Goal: Task Accomplishment & Management: Use online tool/utility

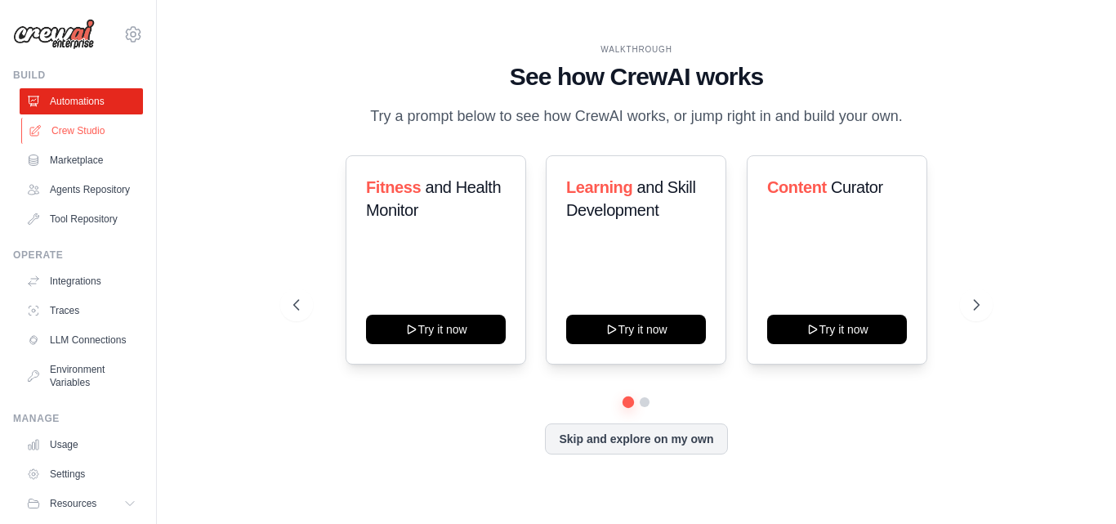
click at [106, 136] on link "Crew Studio" at bounding box center [82, 131] width 123 height 26
click at [51, 140] on link "Crew Studio" at bounding box center [82, 131] width 123 height 26
click at [51, 137] on link "Crew Studio" at bounding box center [82, 131] width 123 height 26
click at [615, 434] on button "Skip and explore on my own" at bounding box center [636, 437] width 182 height 31
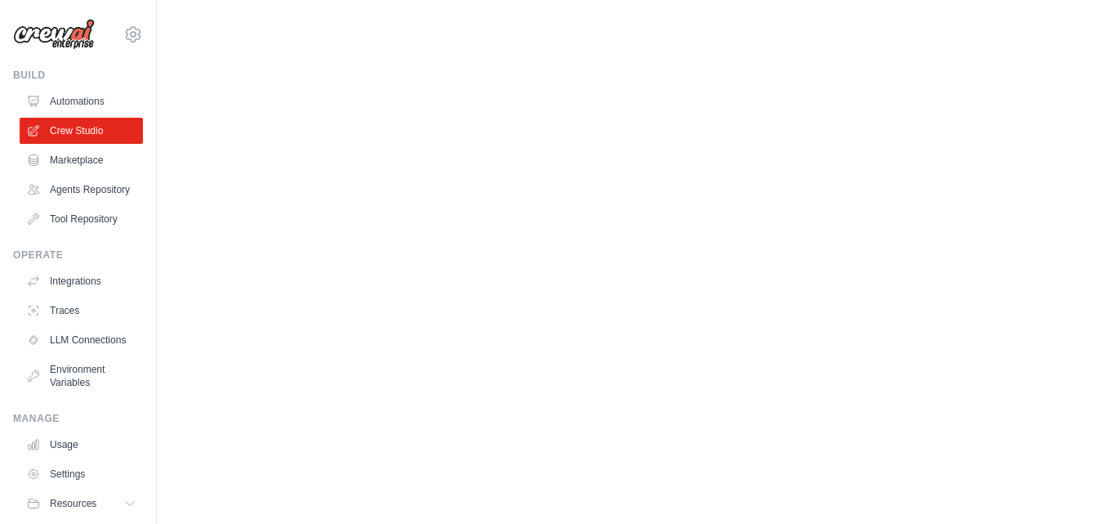
scroll to position [76, 0]
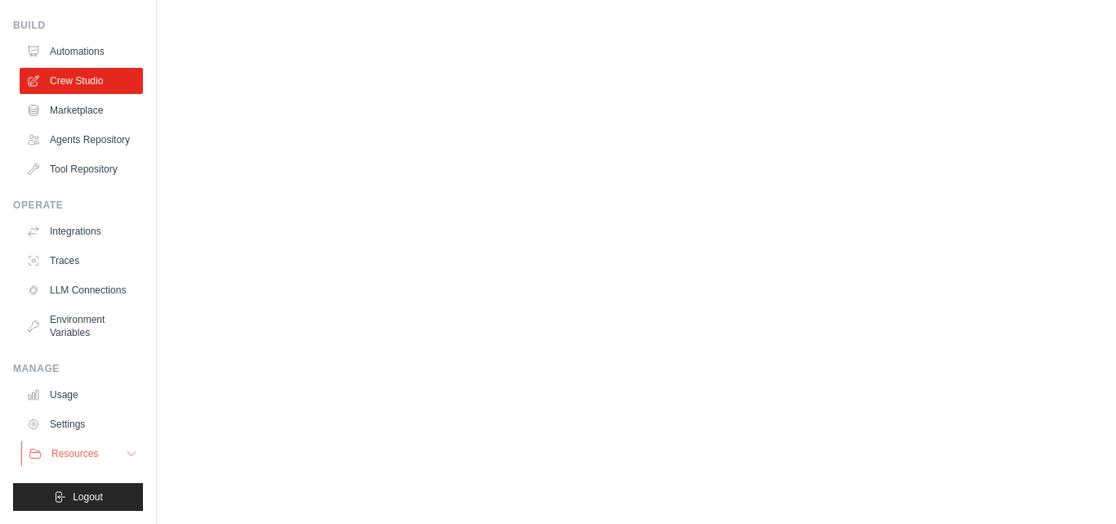
click at [96, 453] on span "Resources" at bounding box center [74, 453] width 47 height 13
drag, startPoint x: 118, startPoint y: 453, endPoint x: 216, endPoint y: 473, distance: 100.2
click at [216, 473] on body "adityaumesh03@gmail.com Settings Build Automations" at bounding box center [558, 262] width 1116 height 524
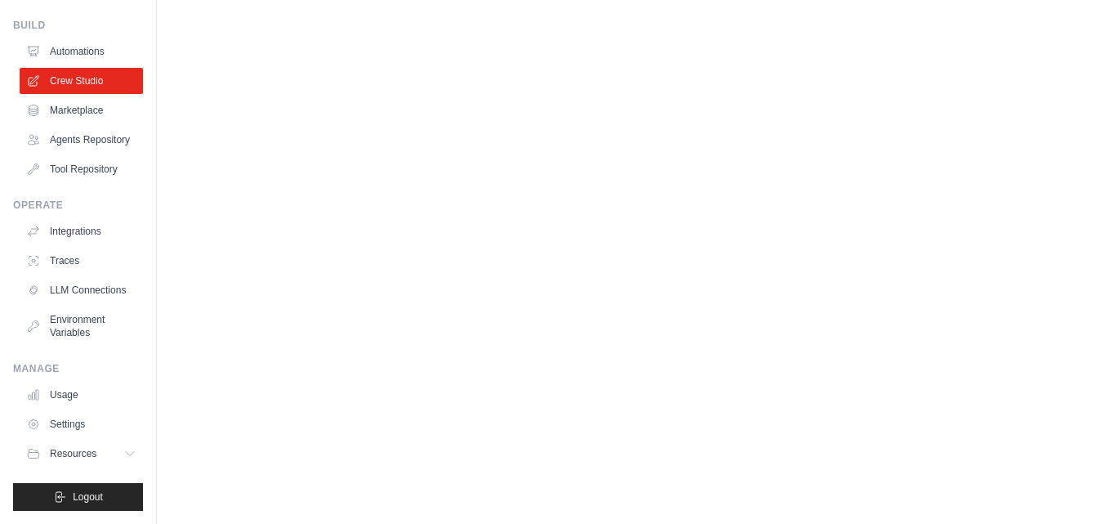
scroll to position [0, 0]
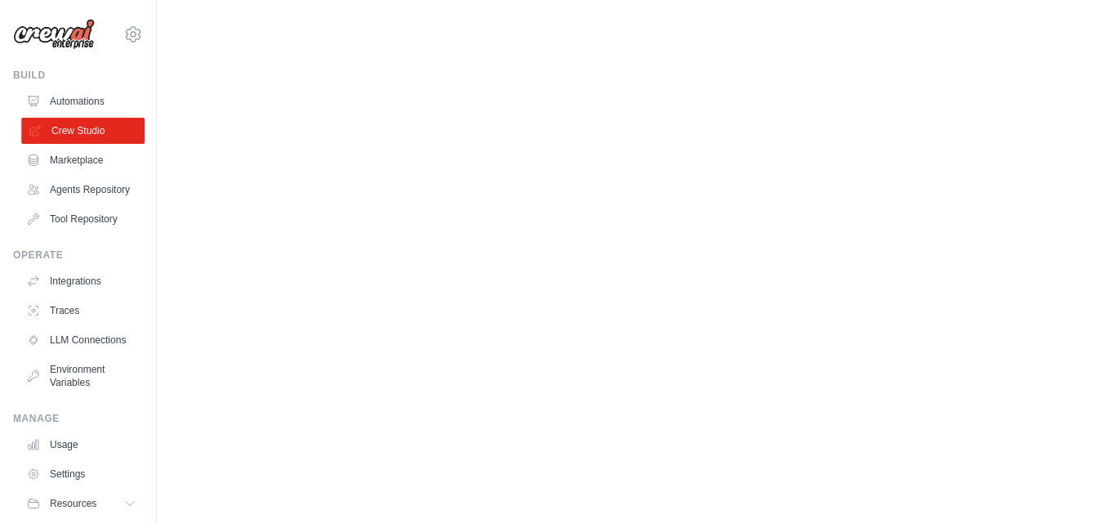
click at [104, 137] on link "Crew Studio" at bounding box center [82, 131] width 123 height 26
click at [64, 132] on link "Crew Studio" at bounding box center [82, 131] width 123 height 26
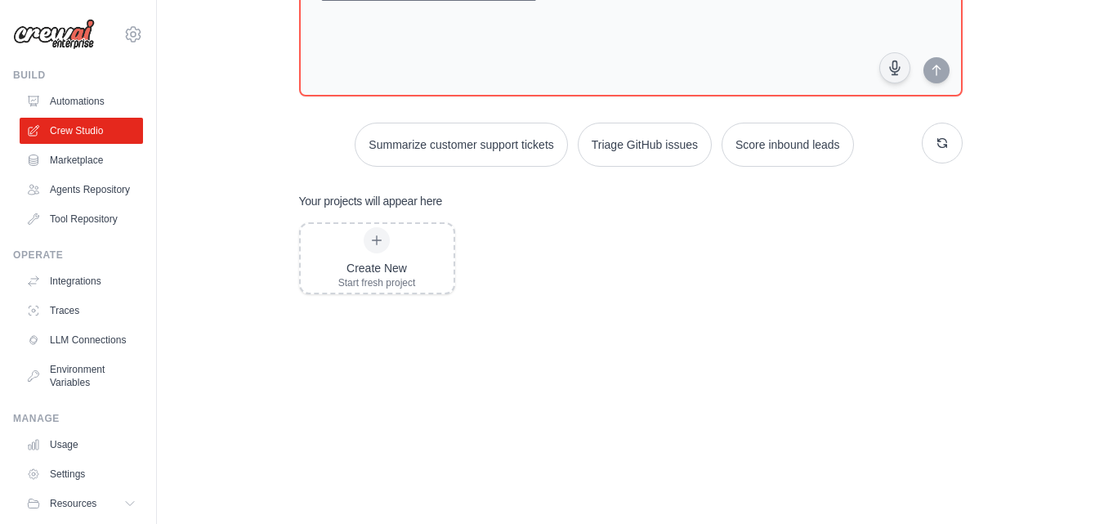
scroll to position [141, 0]
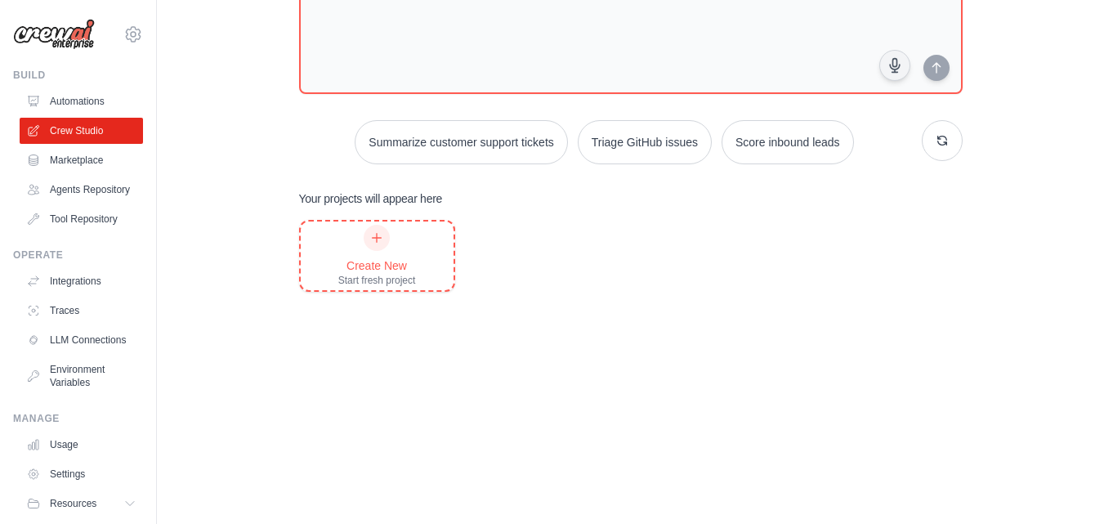
click at [385, 256] on div "Create New Start fresh project" at bounding box center [377, 256] width 78 height 62
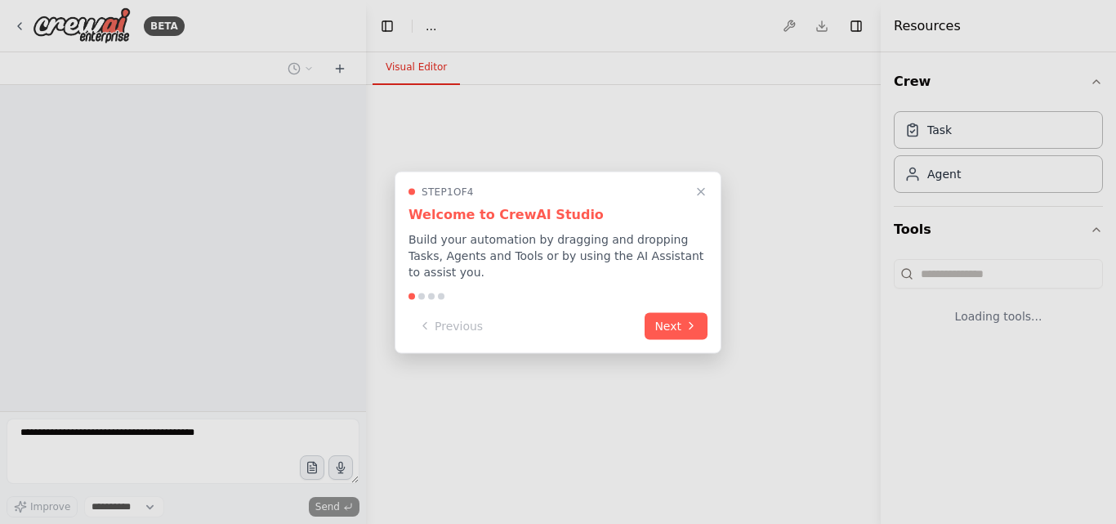
select select "****"
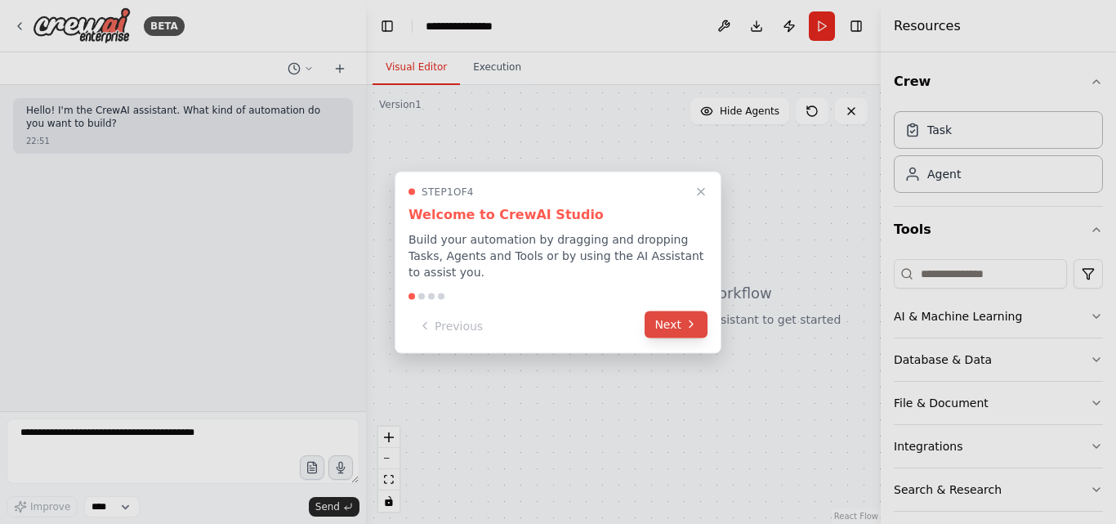
click at [665, 312] on button "Next" at bounding box center [676, 323] width 63 height 27
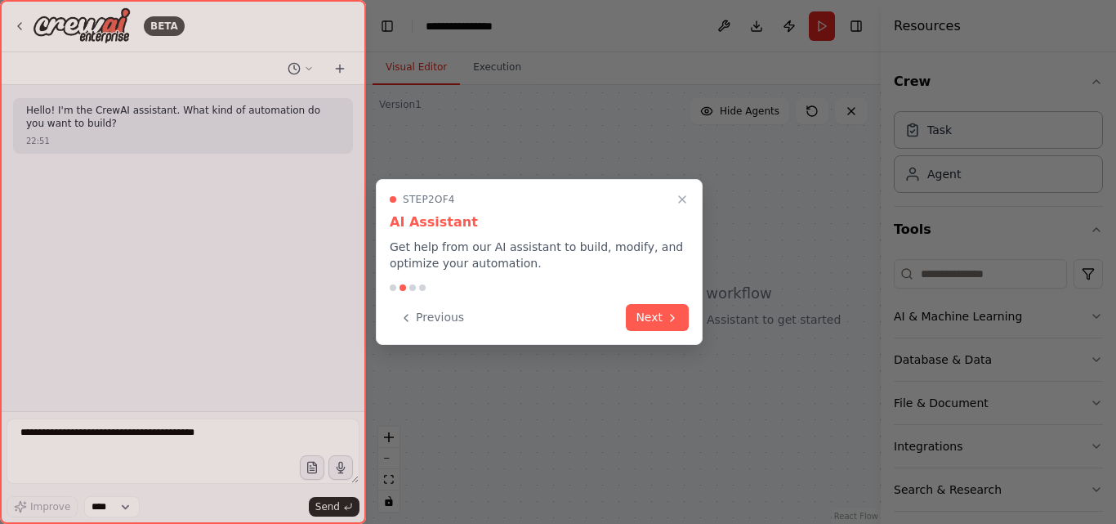
click at [665, 312] on button "Next" at bounding box center [657, 317] width 63 height 27
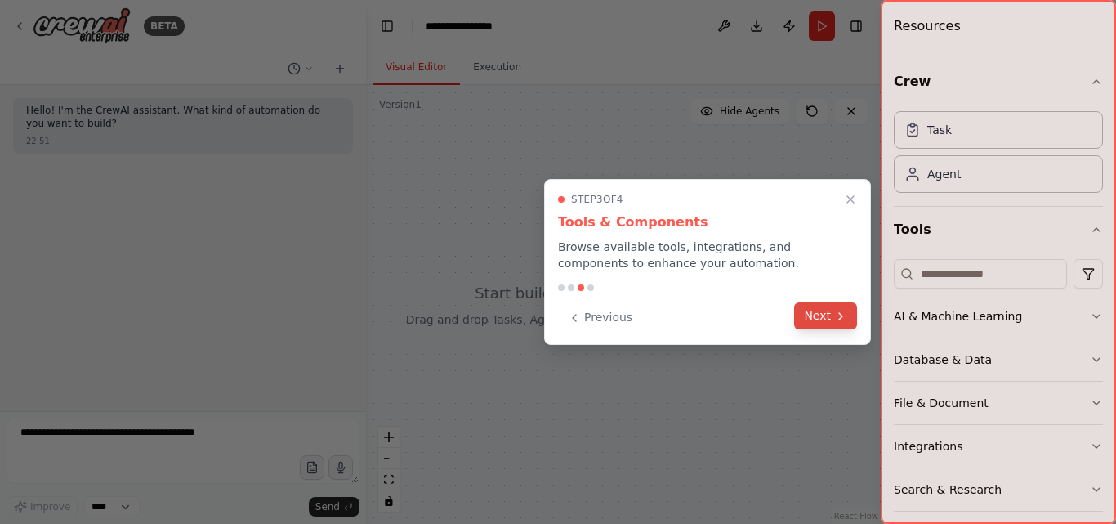
click at [824, 322] on button "Next" at bounding box center [825, 315] width 63 height 27
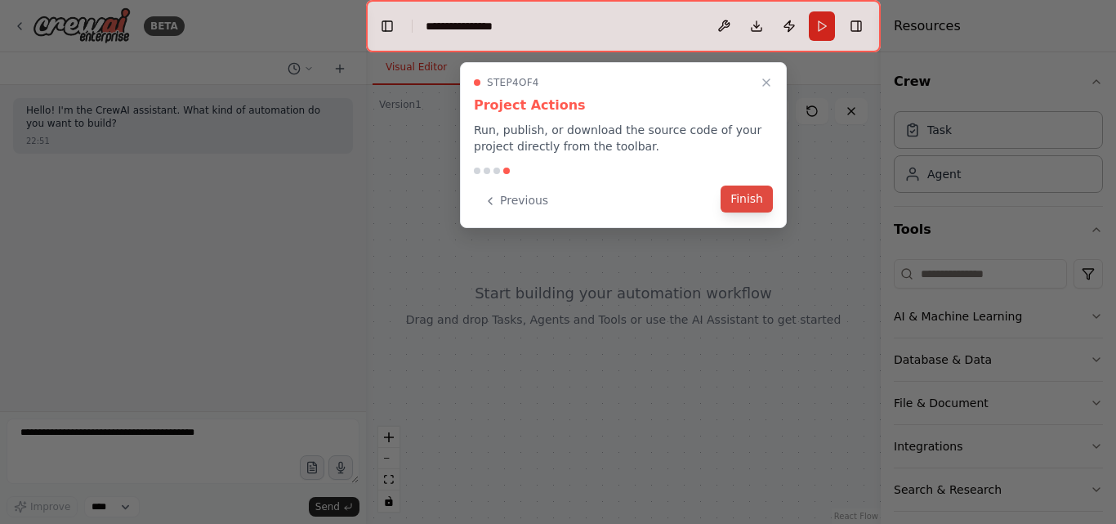
click at [747, 190] on button "Finish" at bounding box center [747, 198] width 52 height 27
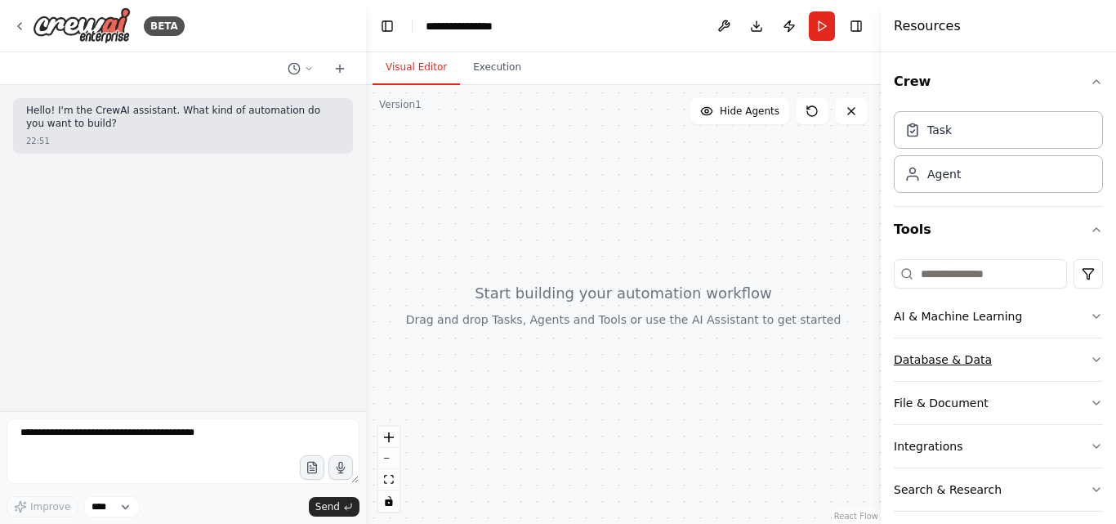
scroll to position [57, 0]
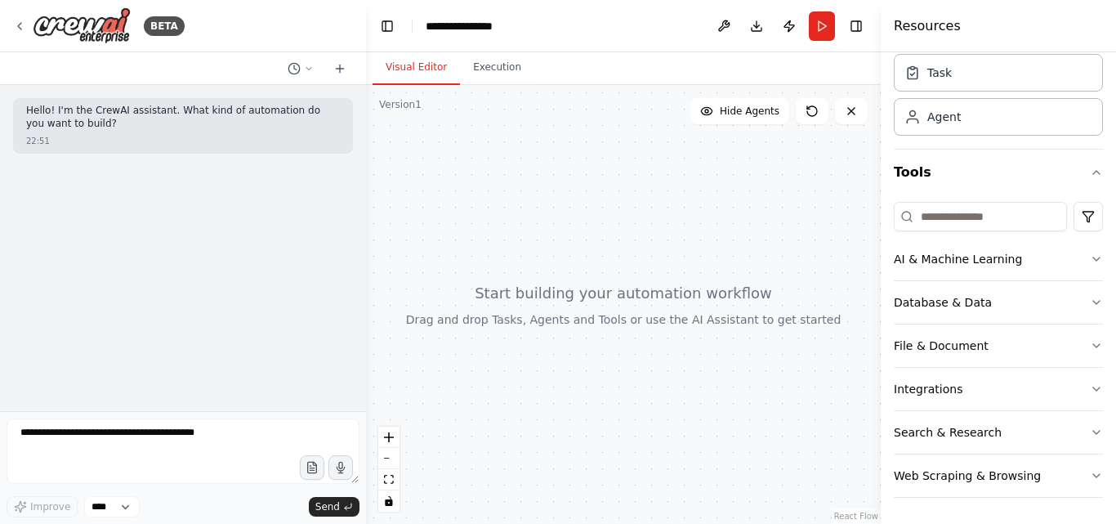
click at [1095, 476] on div "Crew Task Agent Tools AI & Machine Learning Database & Data File & Document Int…" at bounding box center [998, 287] width 235 height 471
click at [1090, 474] on icon "button" at bounding box center [1096, 475] width 13 height 13
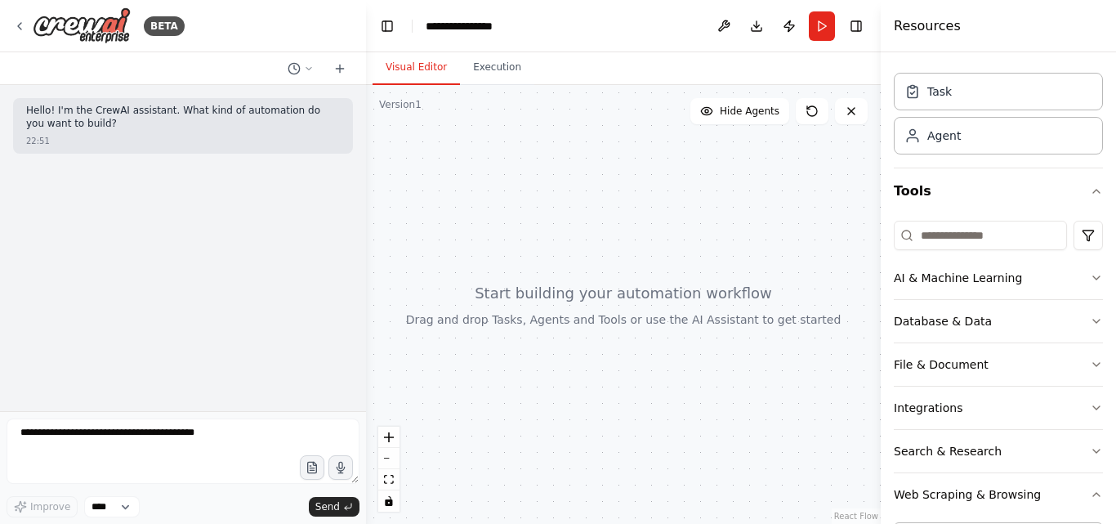
scroll to position [38, 0]
click at [1083, 268] on button "AI & Machine Learning" at bounding box center [998, 278] width 209 height 42
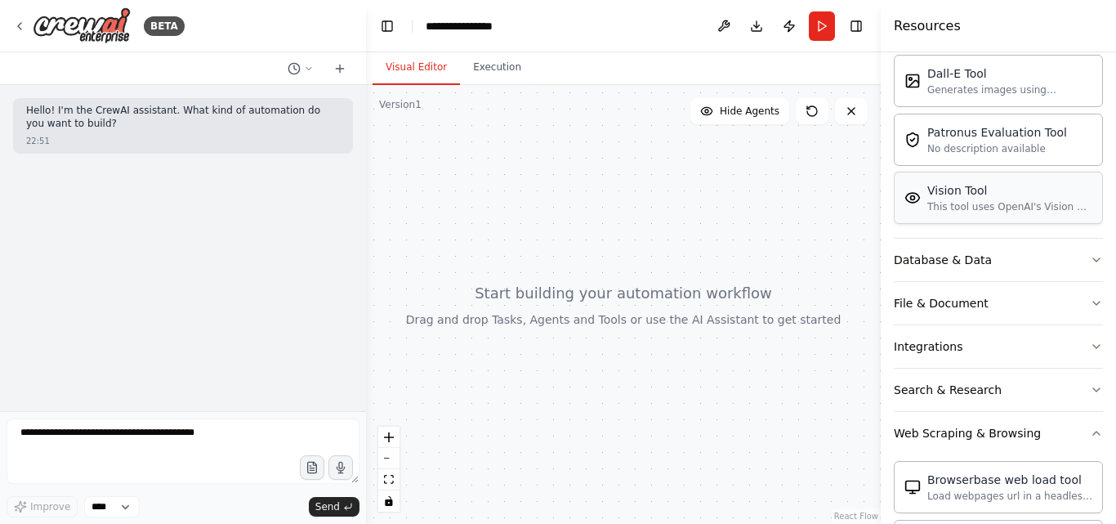
scroll to position [351, 0]
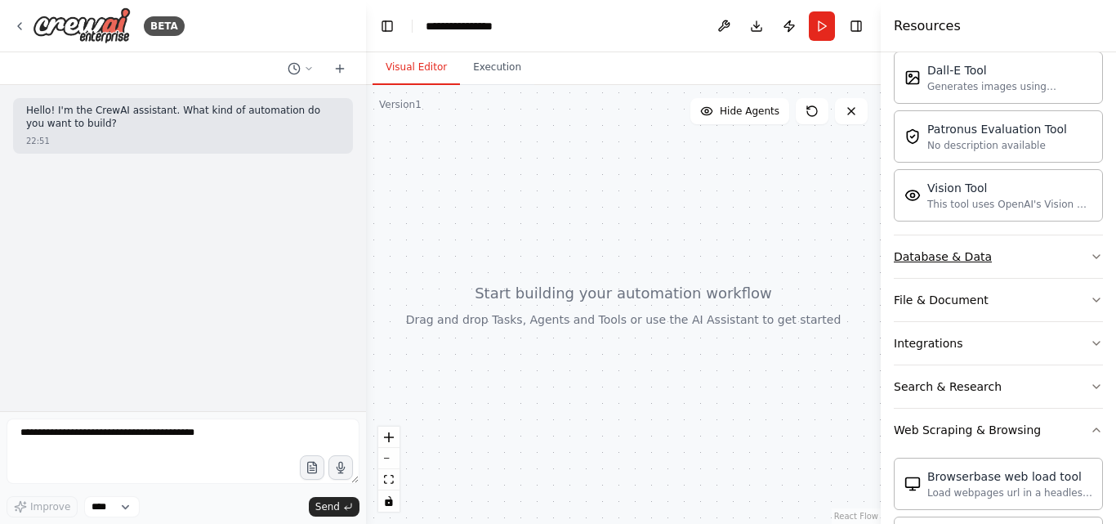
click at [1087, 263] on button "Database & Data" at bounding box center [998, 256] width 209 height 42
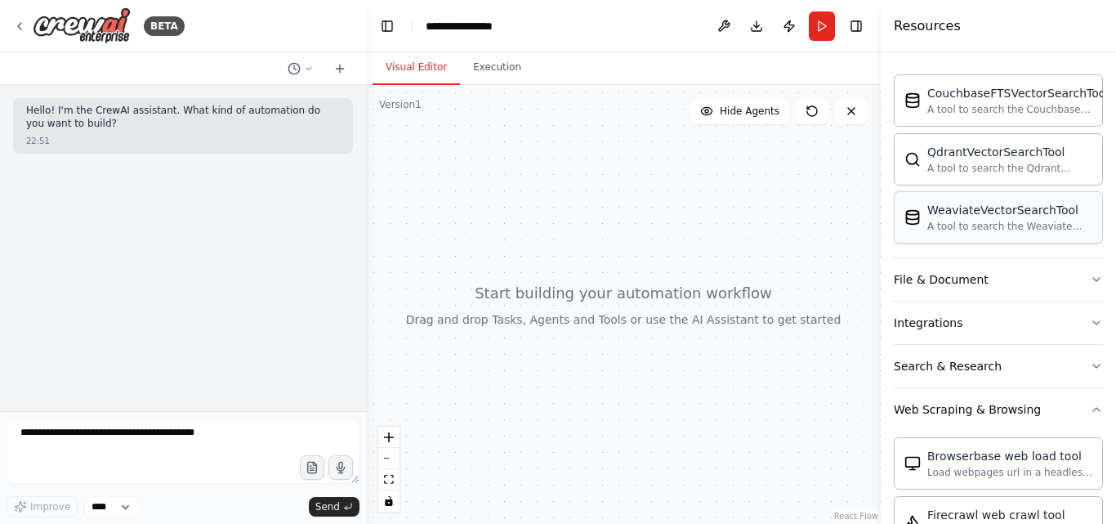
scroll to position [562, 0]
click at [1047, 276] on button "File & Document" at bounding box center [998, 278] width 209 height 42
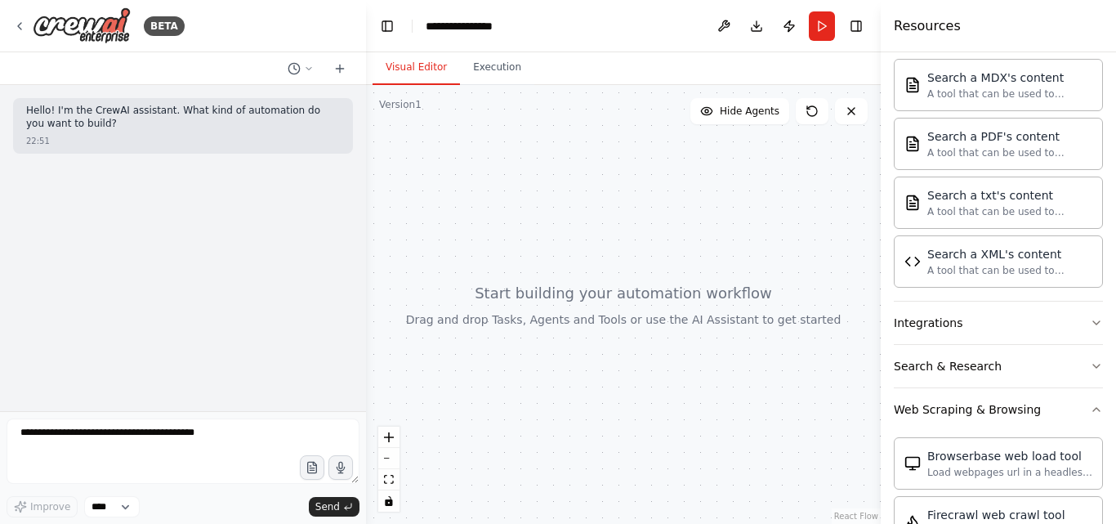
scroll to position [1046, 0]
click at [1053, 324] on button "Integrations" at bounding box center [998, 322] width 209 height 42
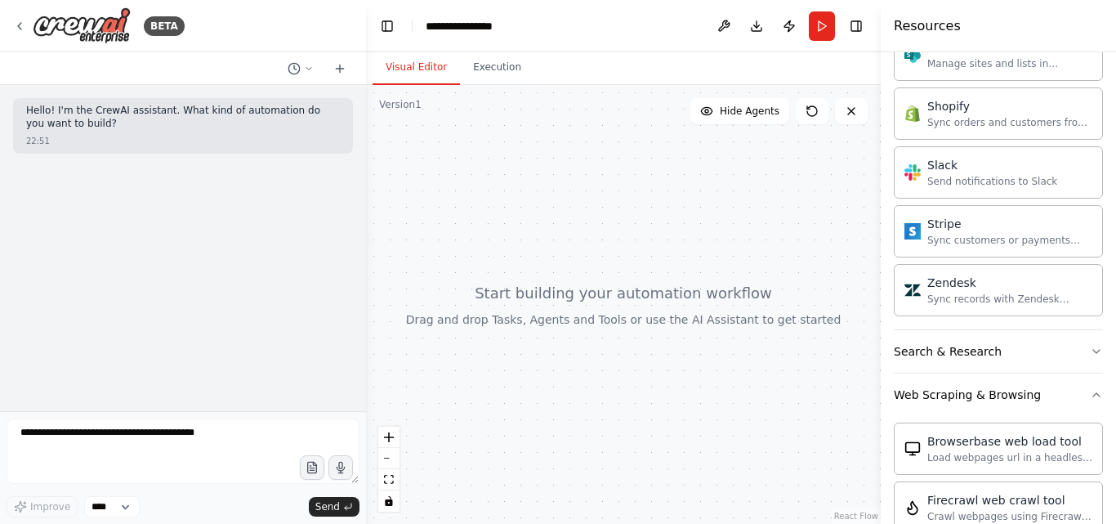
scroll to position [2386, 0]
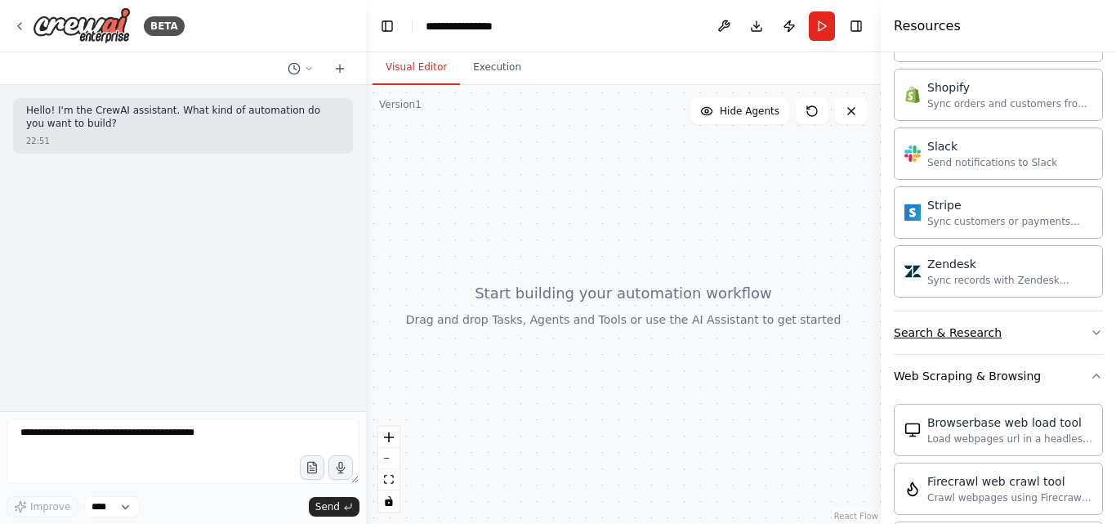
click at [1057, 324] on button "Search & Research" at bounding box center [998, 332] width 209 height 42
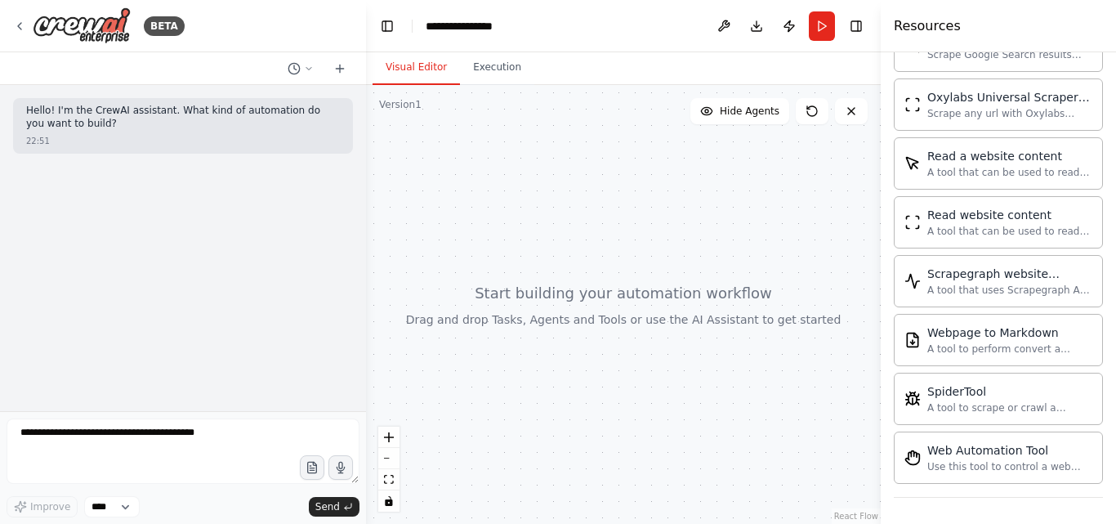
scroll to position [3311, 0]
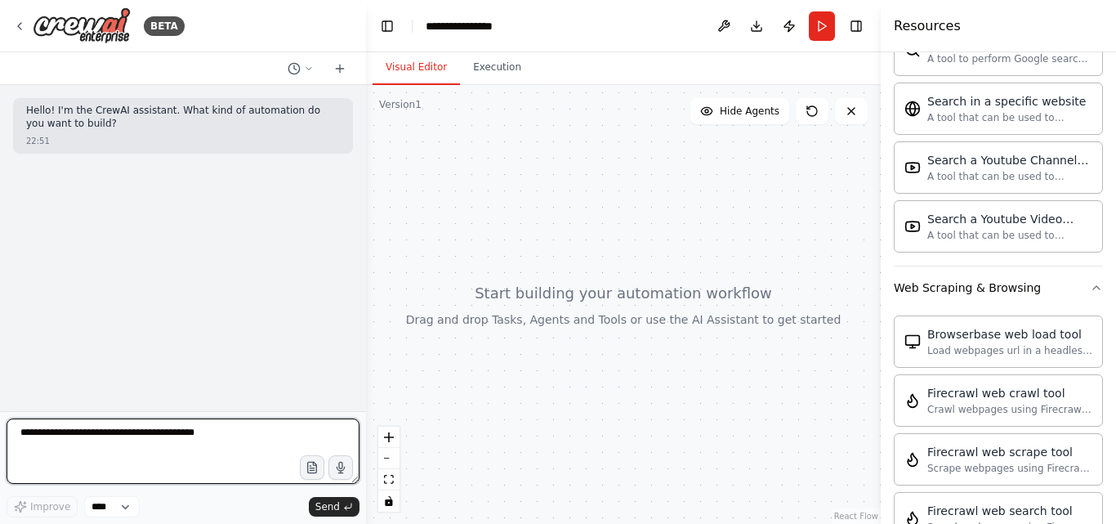
click at [230, 461] on textarea at bounding box center [183, 450] width 353 height 65
type textarea "**********"
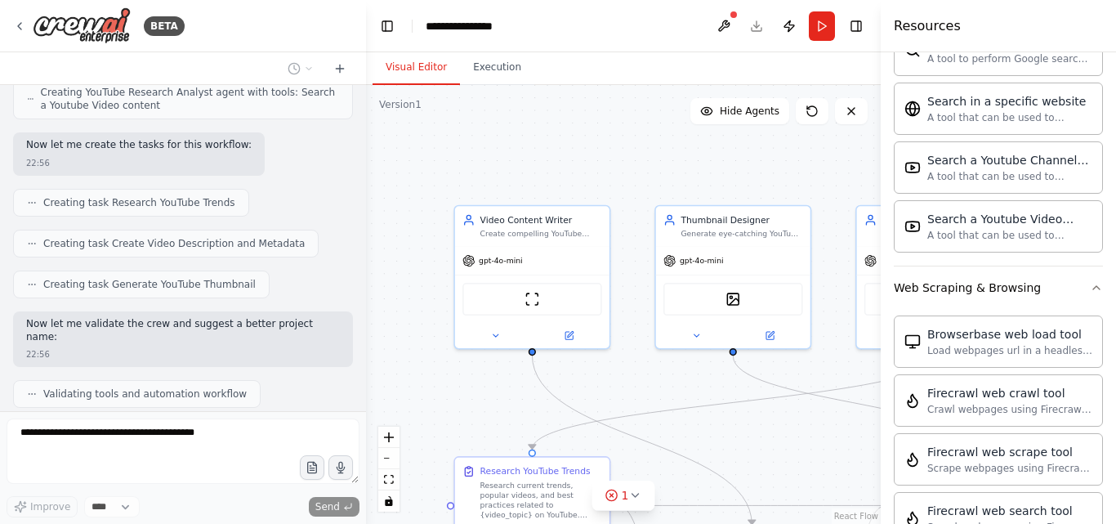
scroll to position [1061, 0]
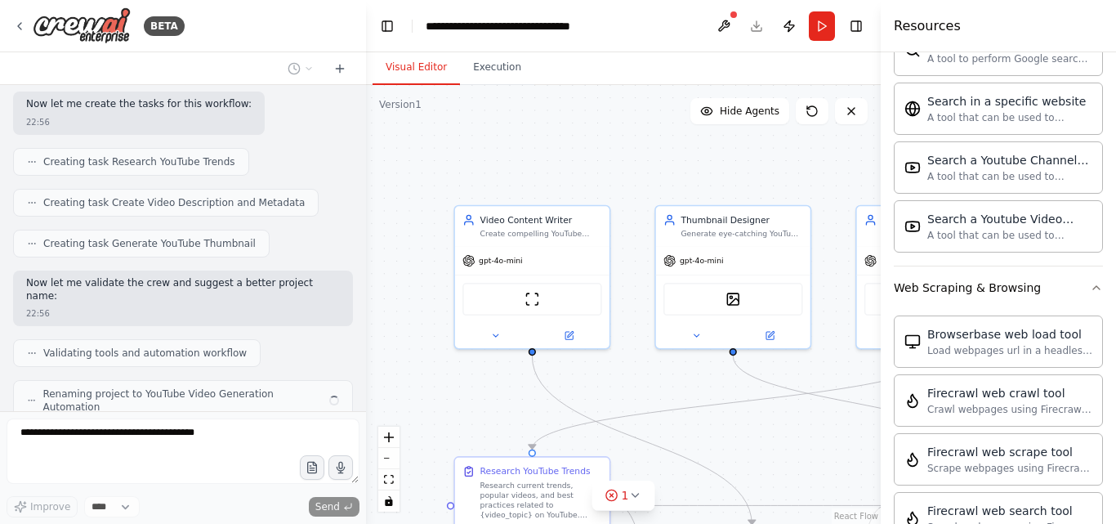
drag, startPoint x: 591, startPoint y: 384, endPoint x: 575, endPoint y: 360, distance: 28.3
drag, startPoint x: 575, startPoint y: 360, endPoint x: 419, endPoint y: 245, distance: 194.0
click at [419, 245] on div ".deletable-edge-delete-btn { width: 20px; height: 20px; border: 0px solid #ffff…" at bounding box center [623, 304] width 515 height 439
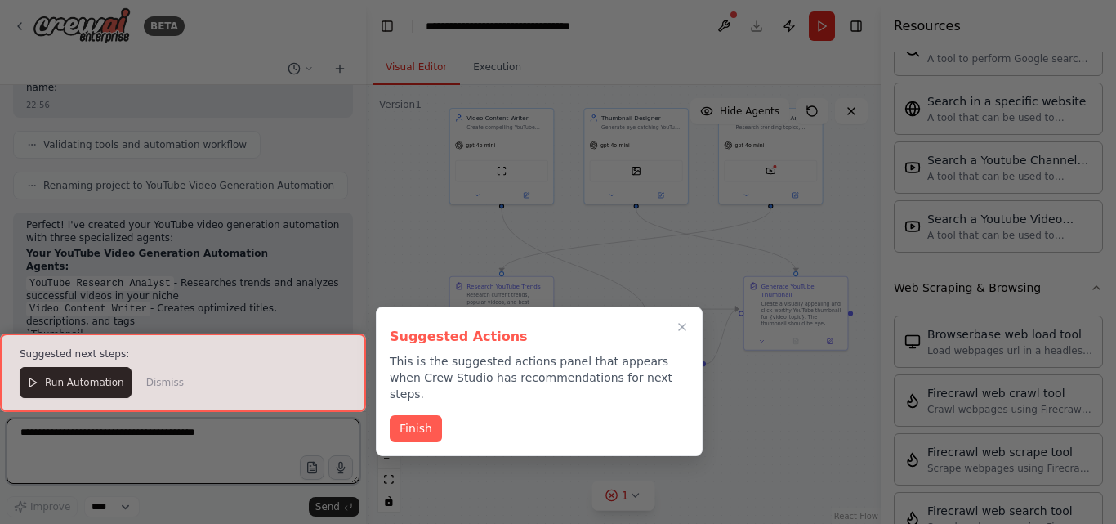
drag, startPoint x: 471, startPoint y: 243, endPoint x: 440, endPoint y: 83, distance: 163.9
click at [440, 83] on div "BETA Hello! I'm the CrewAI assistant. What kind of automation do you want to bu…" at bounding box center [558, 262] width 1116 height 524
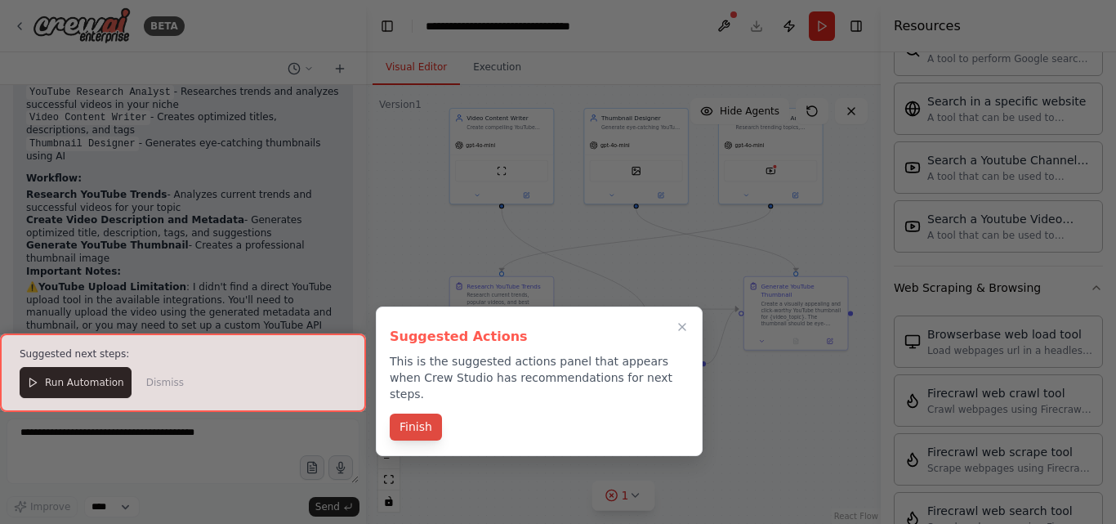
click at [429, 413] on button "Finish" at bounding box center [416, 426] width 52 height 27
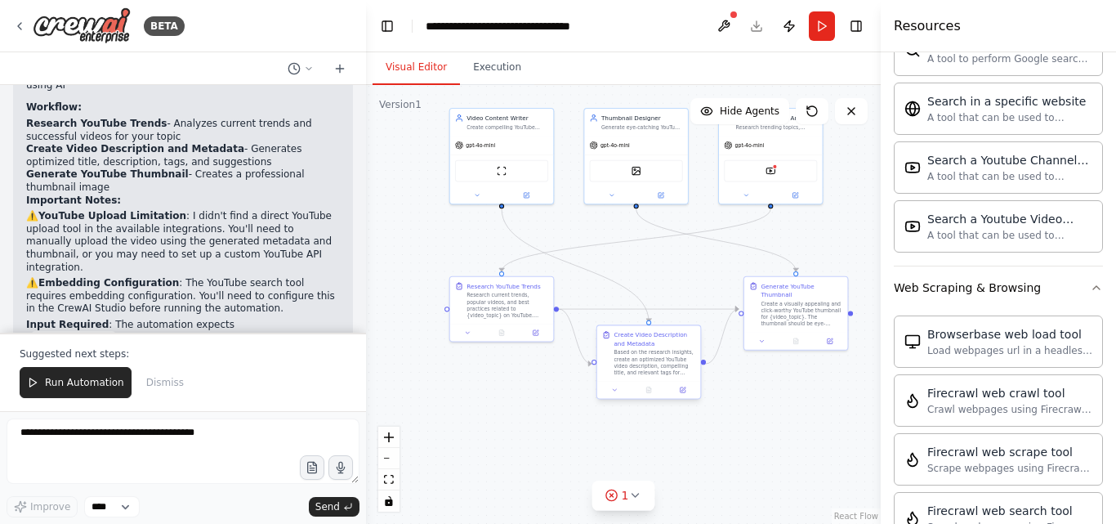
scroll to position [1543, 0]
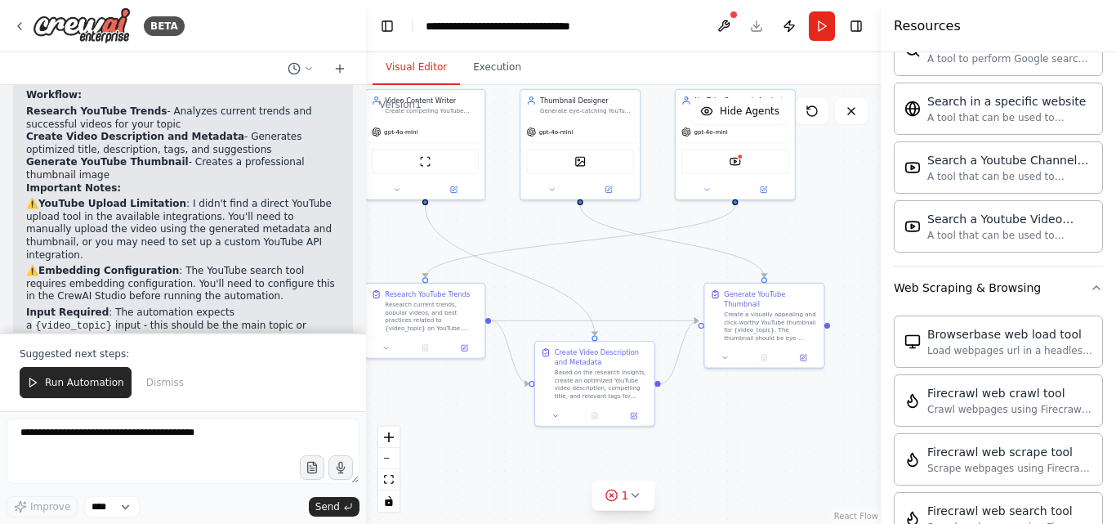
drag, startPoint x: 812, startPoint y: 431, endPoint x: 737, endPoint y: 456, distance: 79.3
click at [737, 456] on div ".deletable-edge-delete-btn { width: 20px; height: 20px; border: 0px solid #ffff…" at bounding box center [623, 304] width 515 height 439
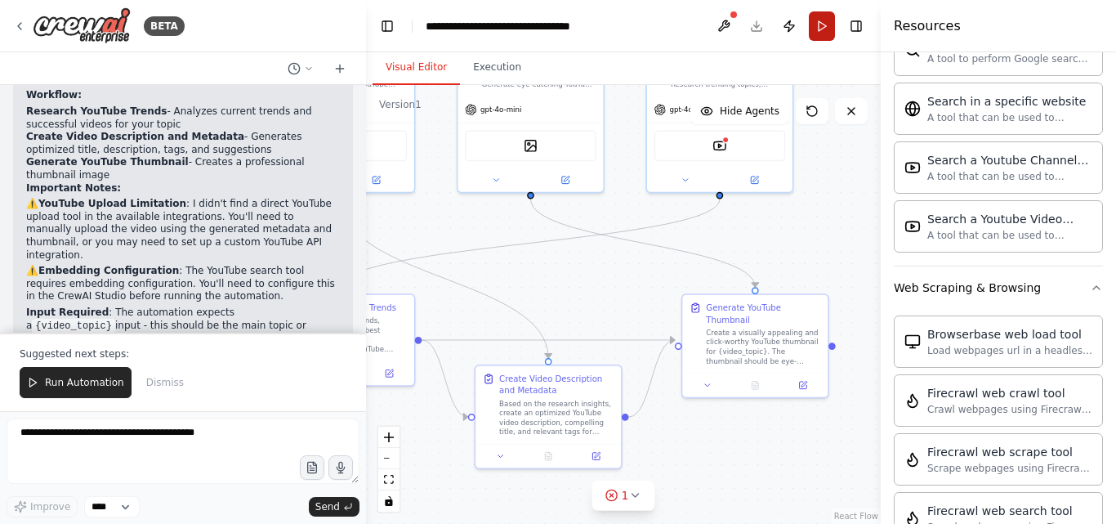
click at [822, 24] on button "Run" at bounding box center [822, 25] width 26 height 29
click at [622, 498] on div "1" at bounding box center [617, 495] width 24 height 16
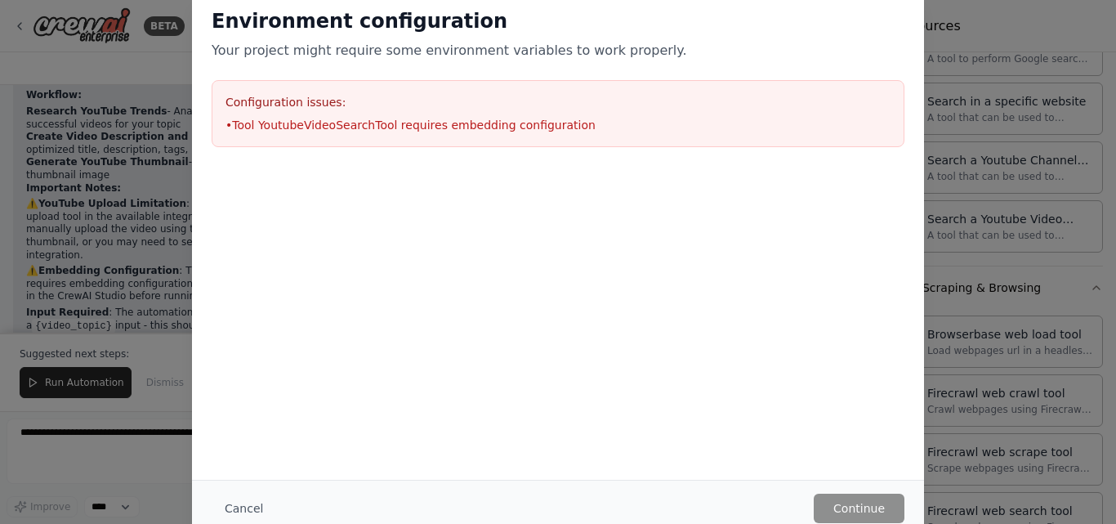
click at [390, 122] on li "• Tool YoutubeVideoSearchTool requires embedding configuration" at bounding box center [558, 125] width 665 height 16
click at [92, 247] on div "Environment configuration Your project might require some environment variables…" at bounding box center [558, 262] width 1116 height 524
click at [1034, 306] on div "Environment configuration Your project might require some environment variables…" at bounding box center [558, 262] width 1116 height 524
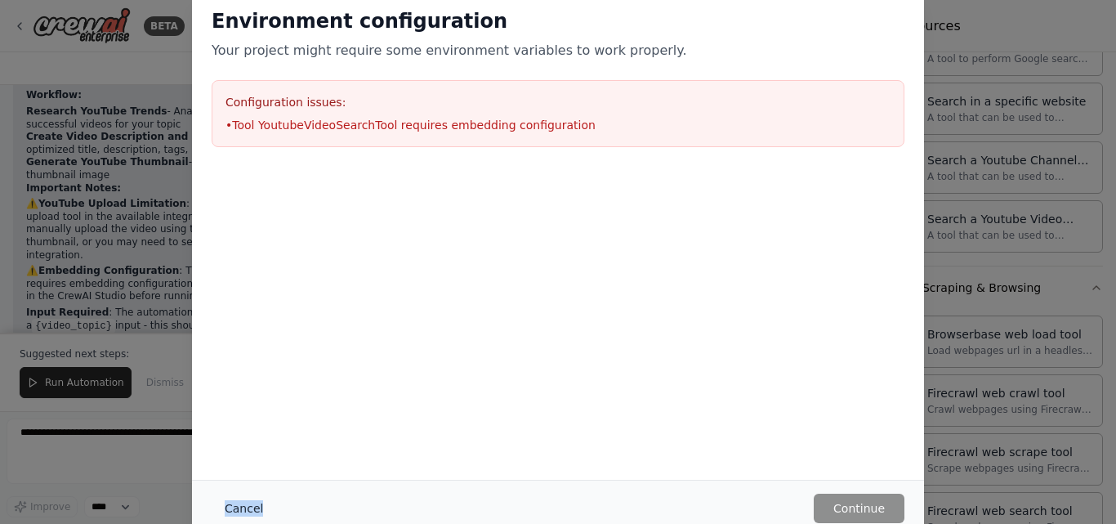
click at [239, 507] on button "Cancel" at bounding box center [244, 508] width 65 height 29
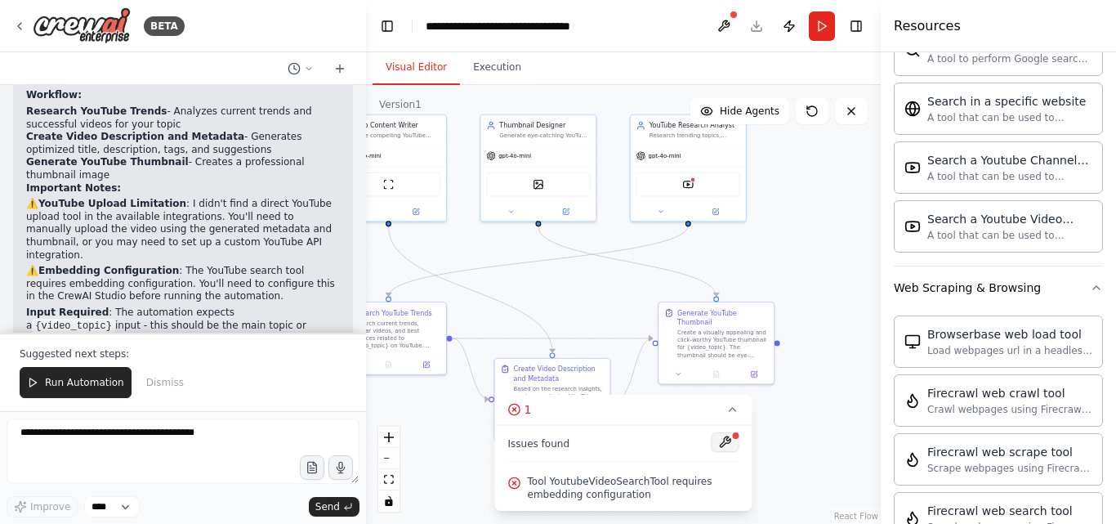
click at [726, 449] on button at bounding box center [726, 442] width 28 height 20
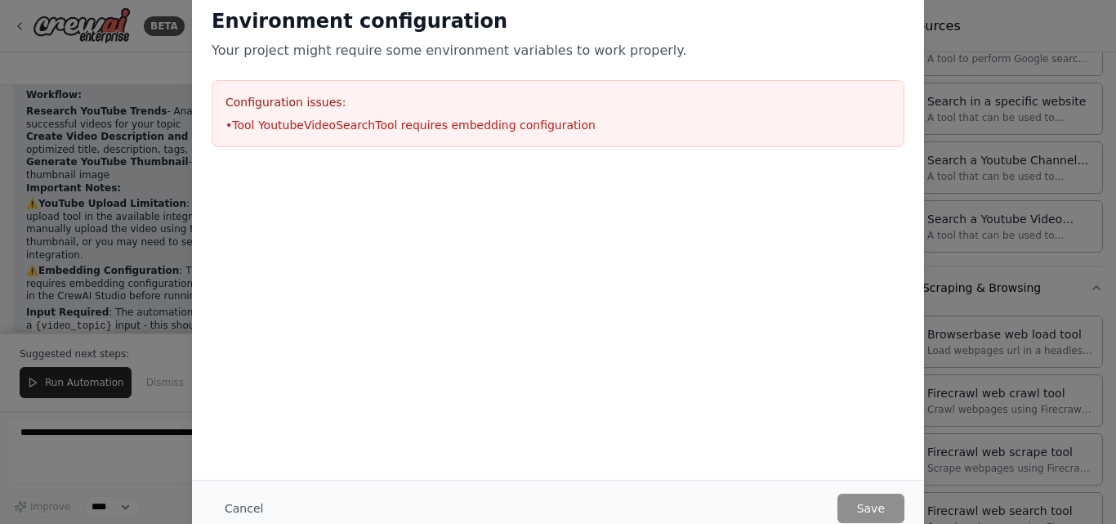
click at [487, 57] on p "Your project might require some environment variables to work properly." at bounding box center [558, 51] width 693 height 20
click at [232, 508] on button "Cancel" at bounding box center [244, 508] width 65 height 29
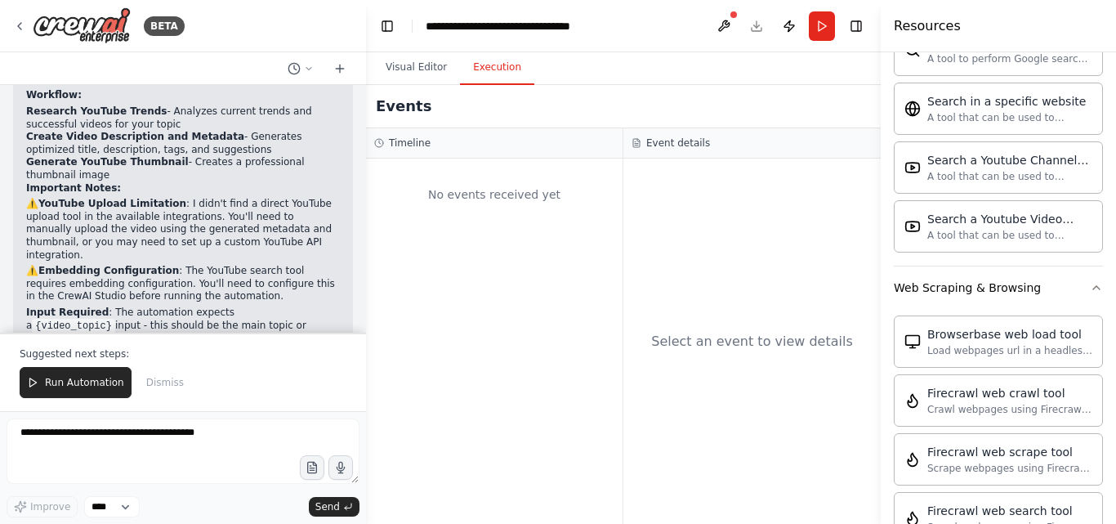
click at [486, 76] on button "Execution" at bounding box center [497, 68] width 74 height 34
click at [438, 68] on button "Visual Editor" at bounding box center [416, 68] width 87 height 34
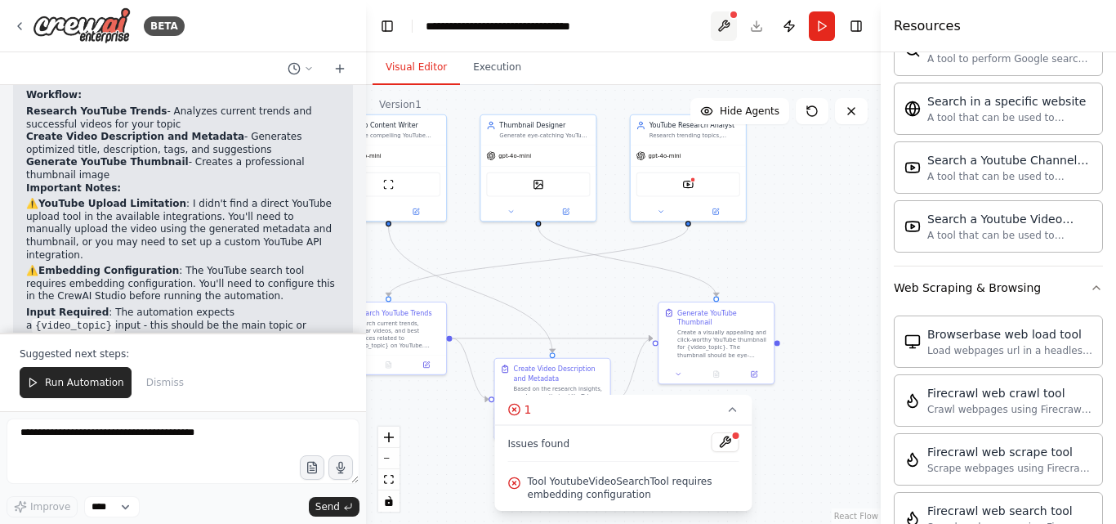
click at [722, 28] on button at bounding box center [724, 25] width 26 height 29
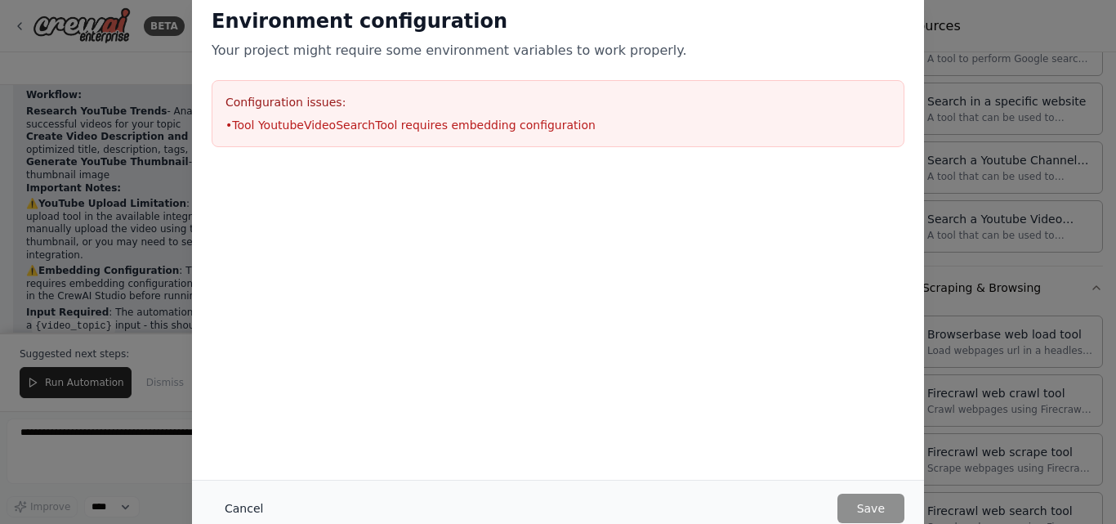
click at [247, 504] on button "Cancel" at bounding box center [244, 508] width 65 height 29
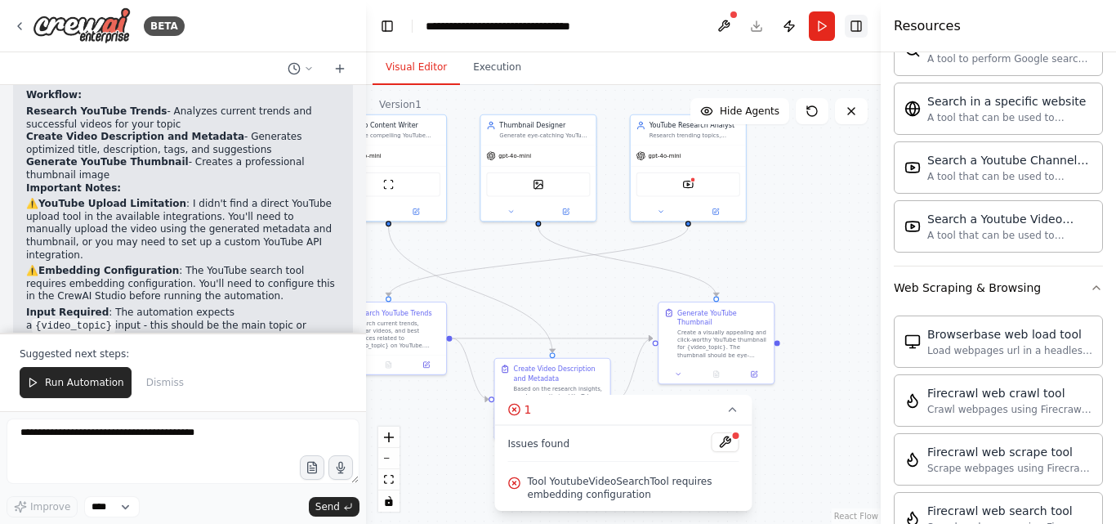
click at [860, 25] on button "Toggle Right Sidebar" at bounding box center [856, 26] width 23 height 23
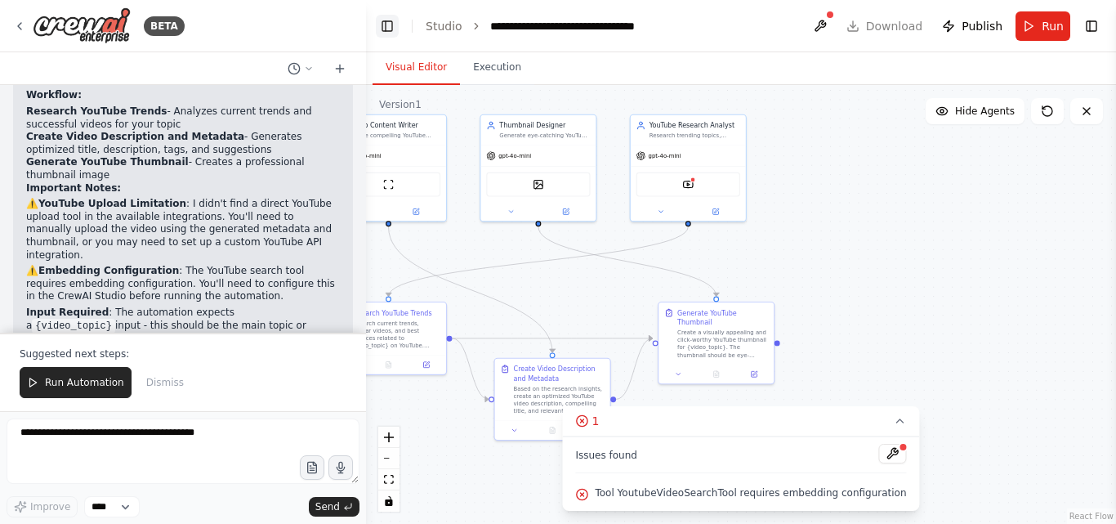
click at [390, 27] on button "Toggle Left Sidebar" at bounding box center [387, 26] width 23 height 23
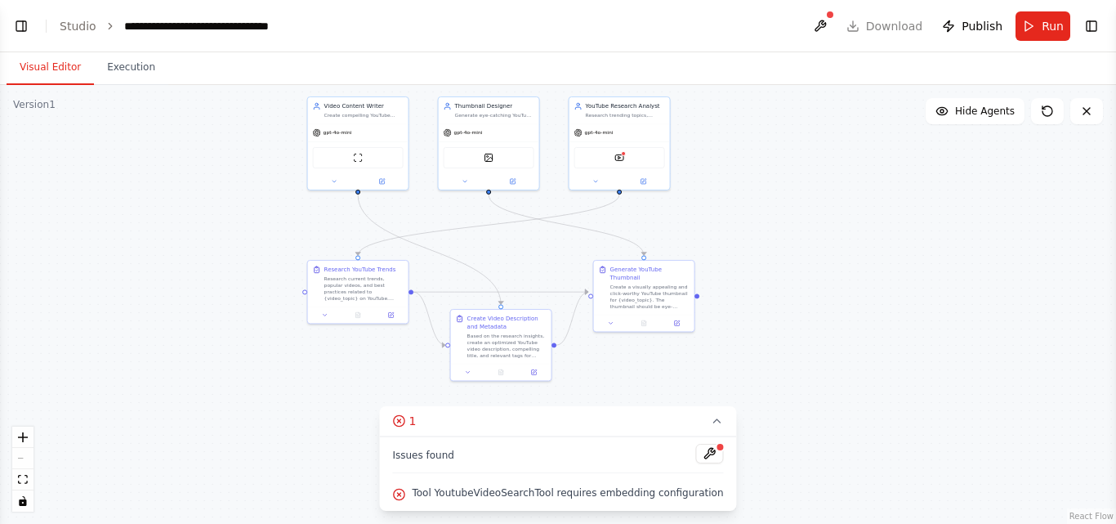
drag, startPoint x: 484, startPoint y: 220, endPoint x: 764, endPoint y: 198, distance: 281.1
click at [764, 198] on div ".deletable-edge-delete-btn { width: 20px; height: 20px; border: 0px solid #ffff…" at bounding box center [558, 304] width 1116 height 439
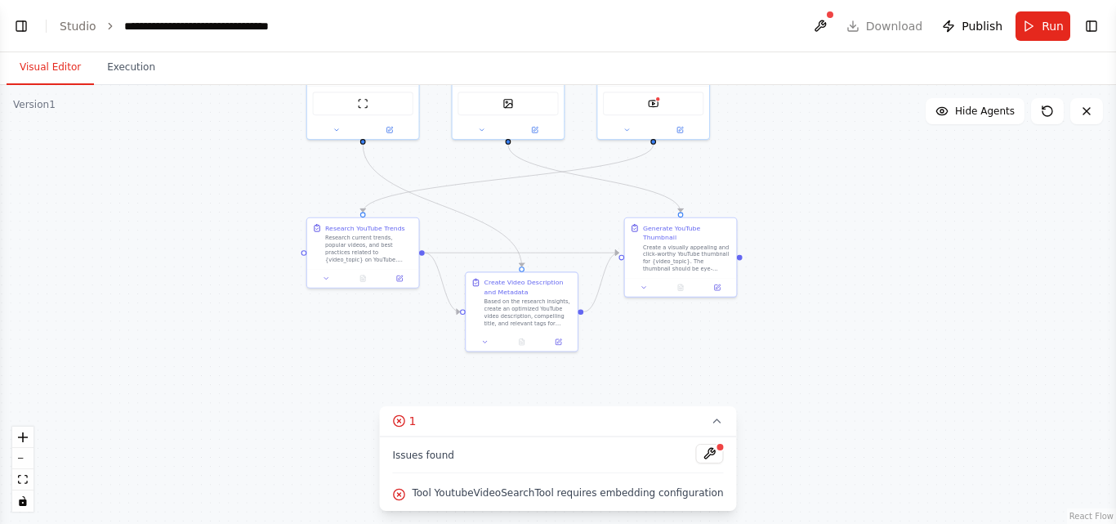
drag, startPoint x: 520, startPoint y: 284, endPoint x: 560, endPoint y: 232, distance: 65.9
click at [560, 232] on div ".deletable-edge-delete-btn { width: 20px; height: 20px; border: 0px solid #ffff…" at bounding box center [558, 304] width 1116 height 439
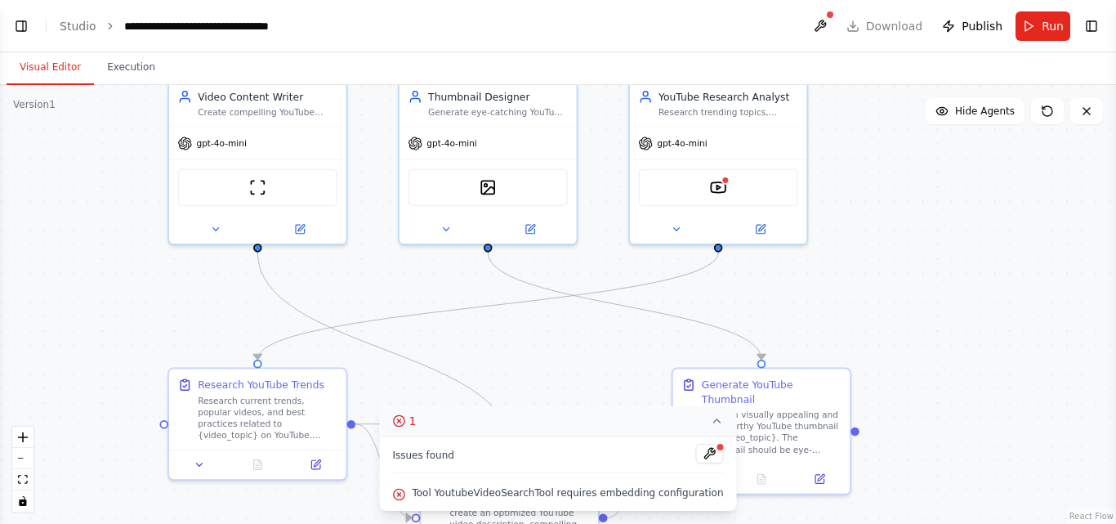
drag, startPoint x: 558, startPoint y: 225, endPoint x: 565, endPoint y: 413, distance: 188.0
click at [565, 413] on div "Version 1 Show Tools Hide Agents .deletable-edge-delete-btn { width: 20px; heig…" at bounding box center [558, 304] width 1116 height 439
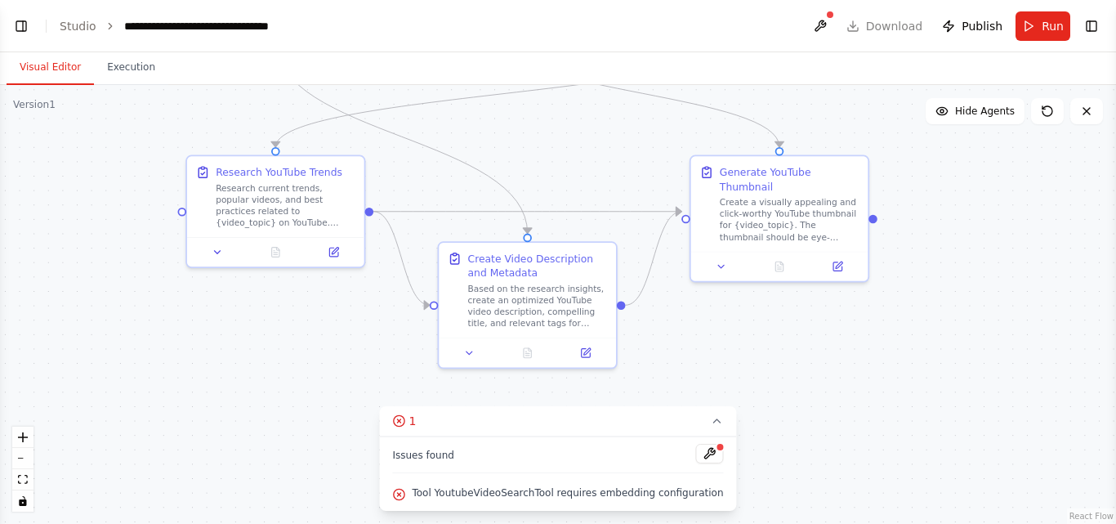
drag, startPoint x: 542, startPoint y: 353, endPoint x: 561, endPoint y: 135, distance: 219.0
click at [561, 135] on div ".deletable-edge-delete-btn { width: 20px; height: 20px; border: 0px solid #ffff…" at bounding box center [558, 304] width 1116 height 439
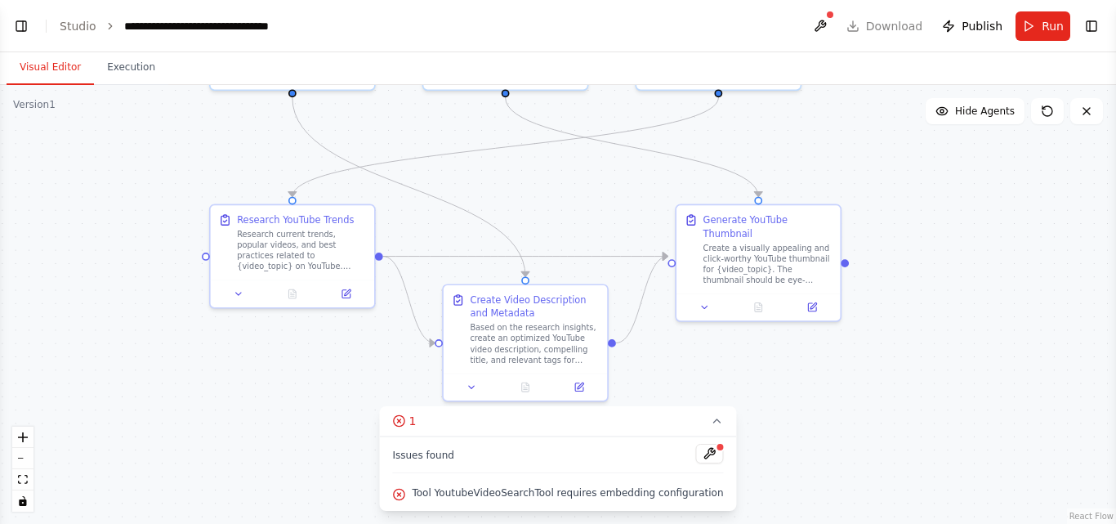
drag, startPoint x: 602, startPoint y: 176, endPoint x: 598, endPoint y: 226, distance: 50.8
click at [598, 226] on div ".deletable-edge-delete-btn { width: 20px; height: 20px; border: 0px solid #ffff…" at bounding box center [558, 304] width 1116 height 439
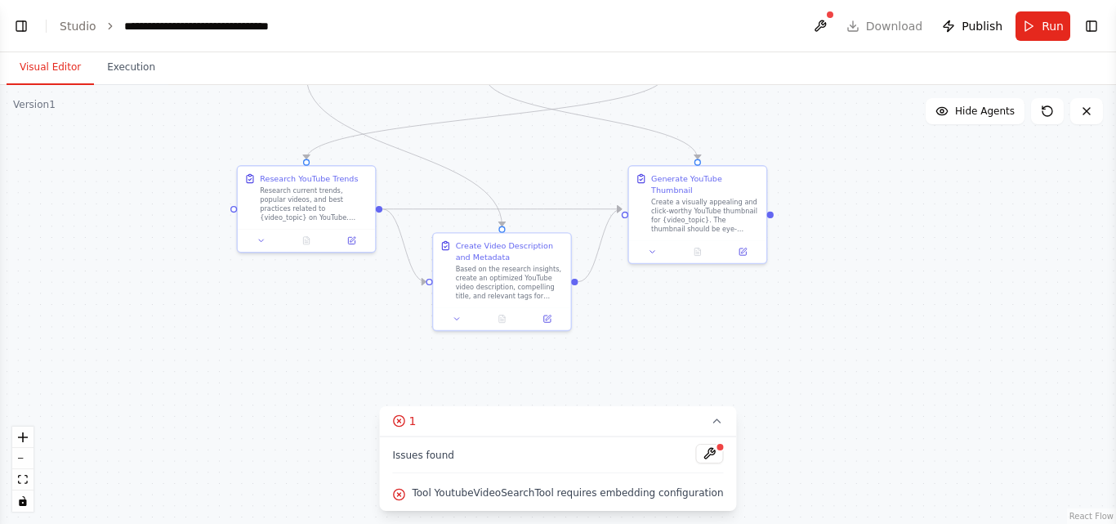
drag, startPoint x: 629, startPoint y: 337, endPoint x: 616, endPoint y: 316, distance: 24.9
click at [616, 316] on div ".deletable-edge-delete-btn { width: 20px; height: 20px; border: 0px solid #ffff…" at bounding box center [558, 304] width 1116 height 439
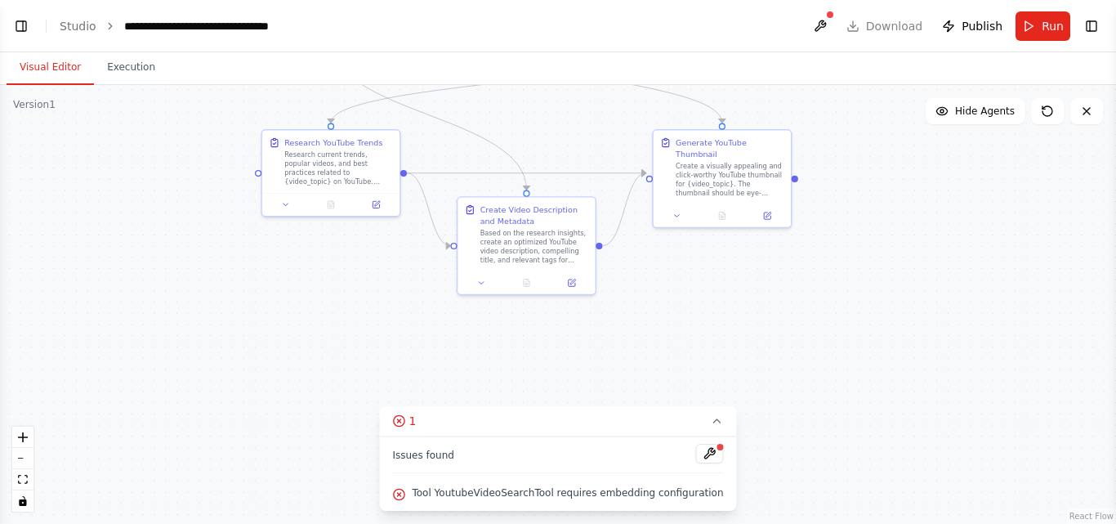
drag, startPoint x: 597, startPoint y: 324, endPoint x: 660, endPoint y: 288, distance: 72.5
click at [660, 288] on div ".deletable-edge-delete-btn { width: 20px; height: 20px; border: 0px solid #ffff…" at bounding box center [558, 304] width 1116 height 439
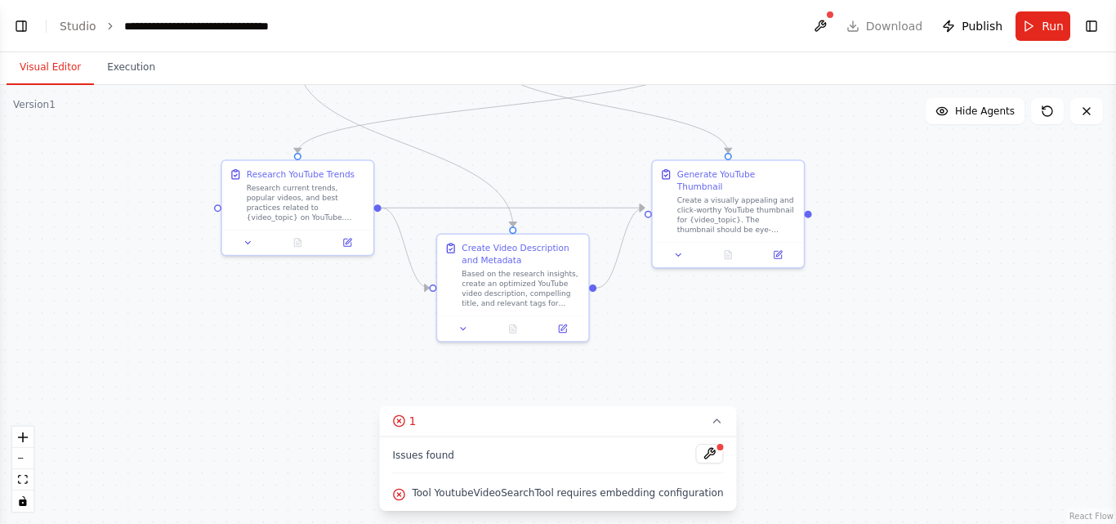
drag, startPoint x: 704, startPoint y: 342, endPoint x: 654, endPoint y: 386, distance: 66.0
click at [654, 386] on div ".deletable-edge-delete-btn { width: 20px; height: 20px; border: 0px solid #ffff…" at bounding box center [558, 304] width 1116 height 439
